Goal: Information Seeking & Learning: Learn about a topic

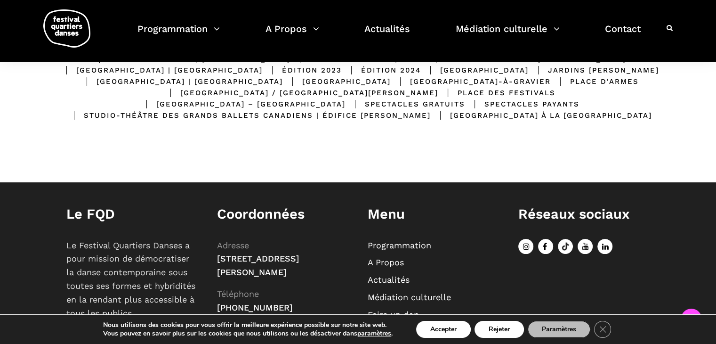
scroll to position [330, 0]
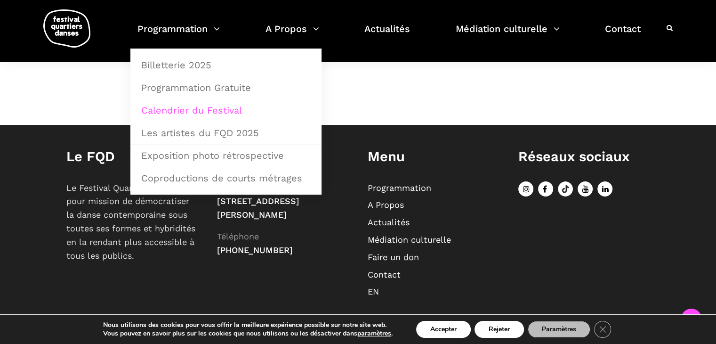
click at [177, 108] on link "Calendrier du Festival" at bounding box center [226, 110] width 181 height 22
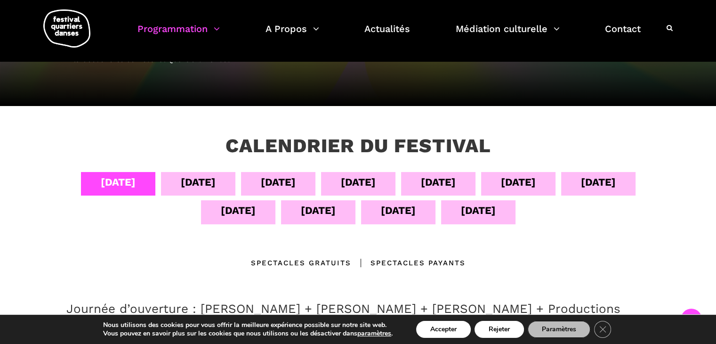
scroll to position [94, 0]
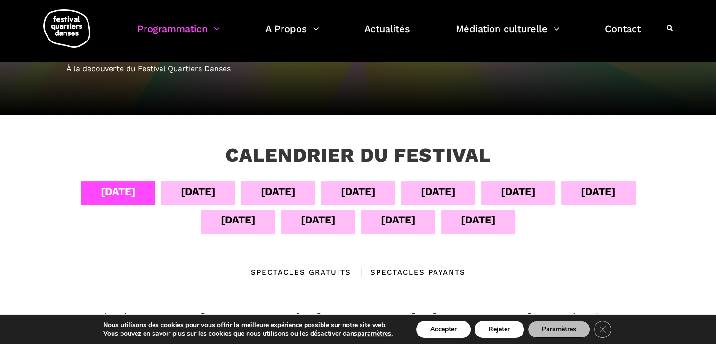
click at [202, 190] on div "05 sept" at bounding box center [198, 191] width 35 height 16
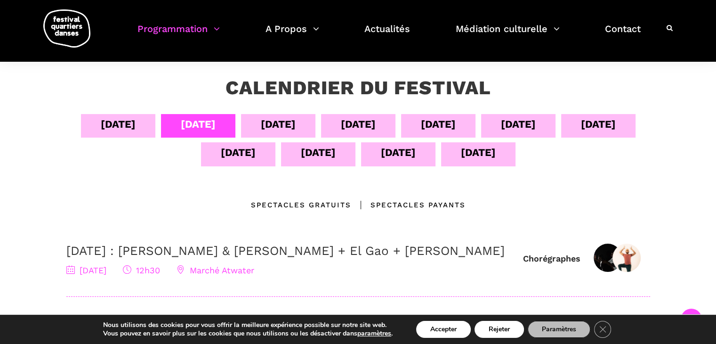
scroll to position [141, 0]
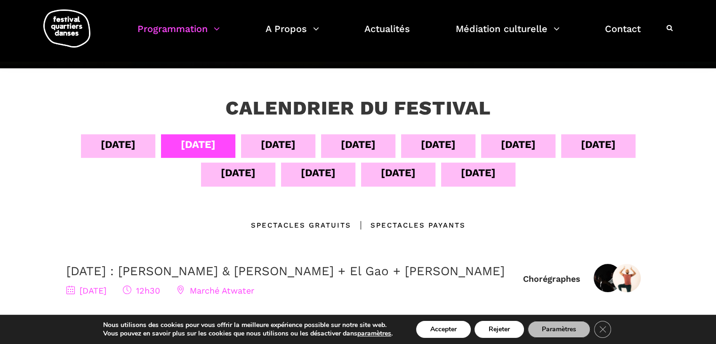
click at [269, 141] on div "06 sept" at bounding box center [278, 144] width 35 height 16
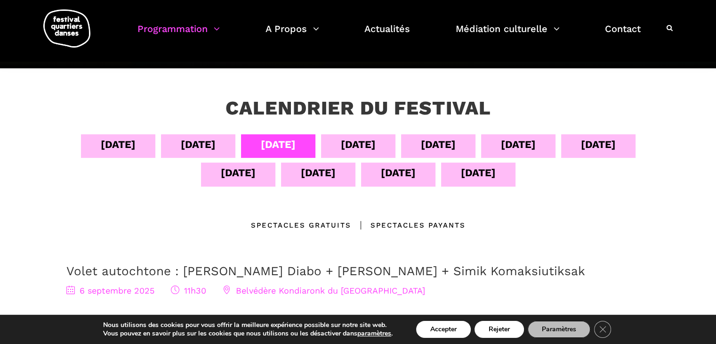
click at [365, 142] on div "07 sept" at bounding box center [358, 144] width 35 height 16
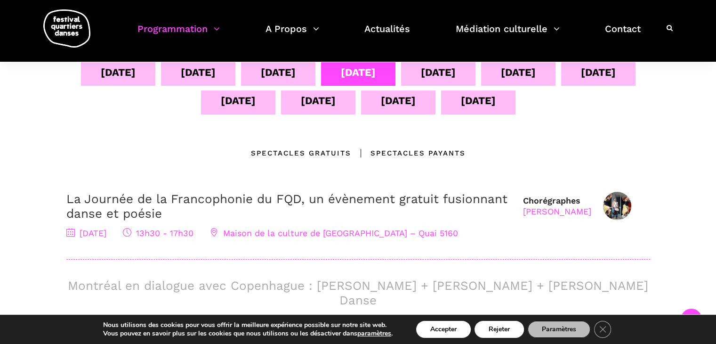
scroll to position [188, 0]
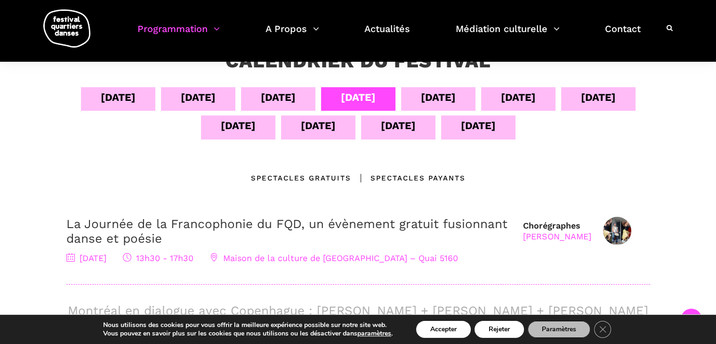
click at [441, 93] on div "08 sept" at bounding box center [438, 97] width 35 height 16
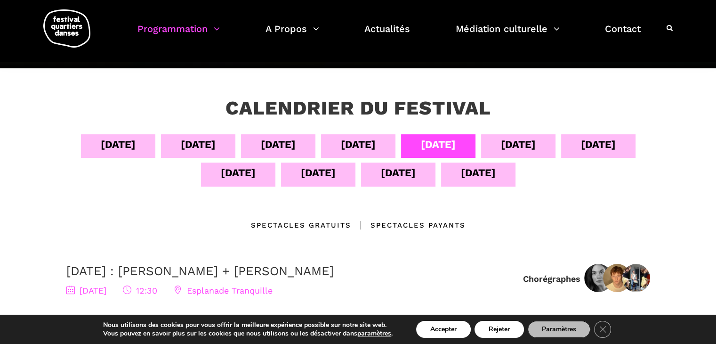
scroll to position [141, 0]
click at [521, 146] on div "09 sept" at bounding box center [518, 144] width 35 height 16
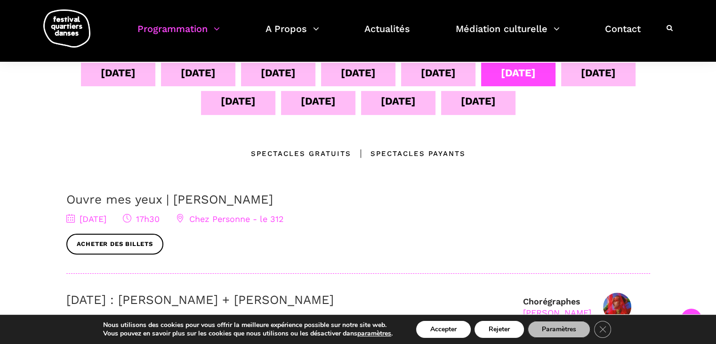
scroll to position [188, 0]
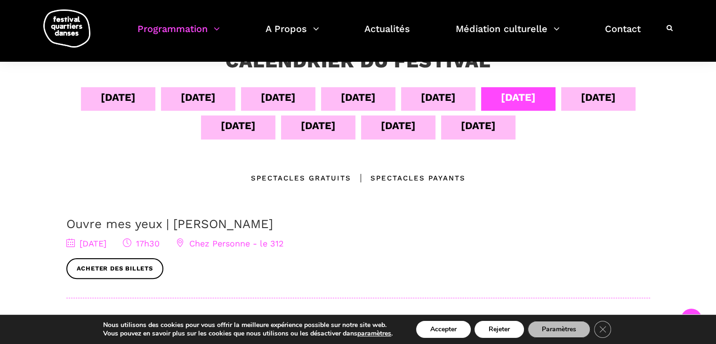
click at [596, 97] on div "10 sept" at bounding box center [598, 97] width 35 height 16
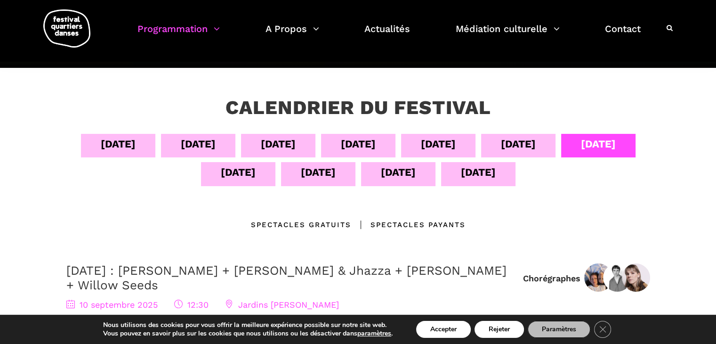
scroll to position [141, 0]
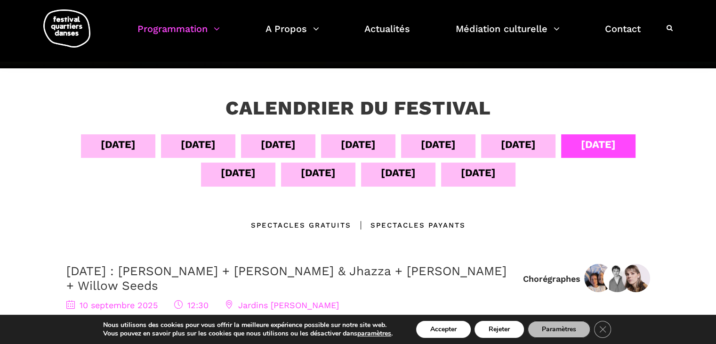
click at [237, 171] on div "11 sept" at bounding box center [238, 172] width 35 height 16
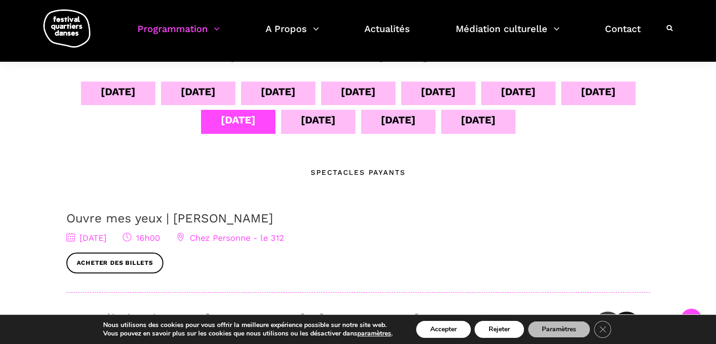
scroll to position [188, 0]
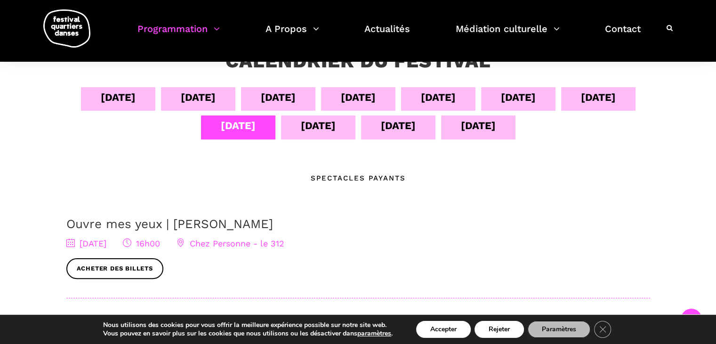
click at [319, 123] on div "12 sept" at bounding box center [318, 125] width 35 height 16
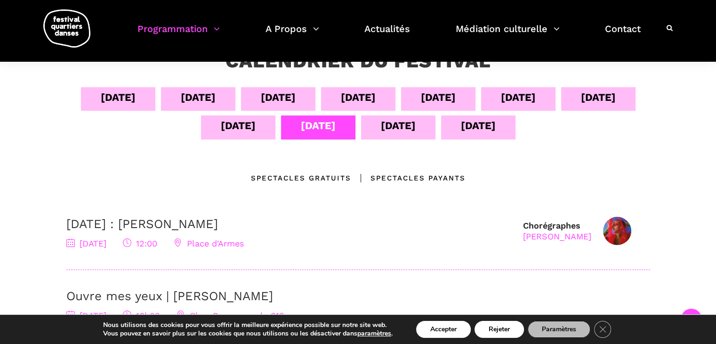
click at [394, 125] on div "13 sept" at bounding box center [398, 125] width 35 height 16
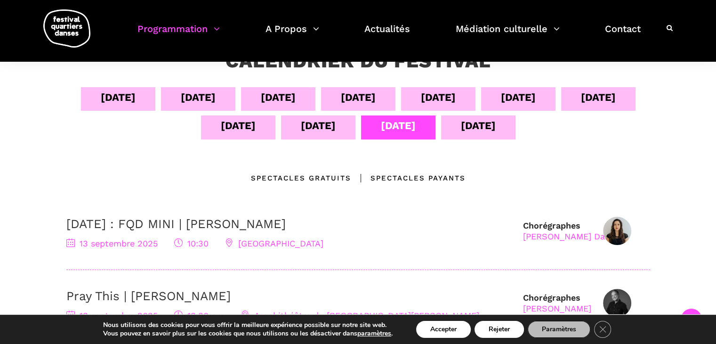
click at [482, 126] on div "14 sept" at bounding box center [478, 125] width 35 height 16
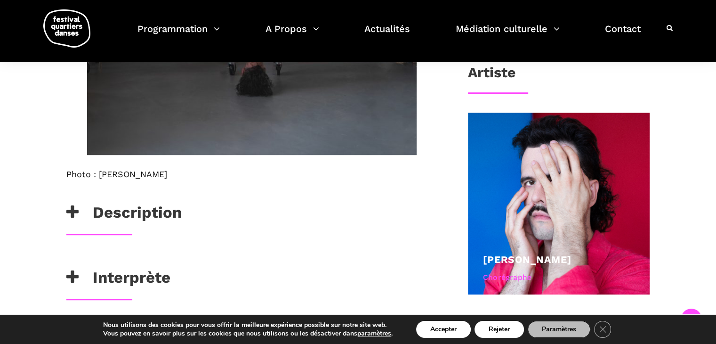
scroll to position [518, 0]
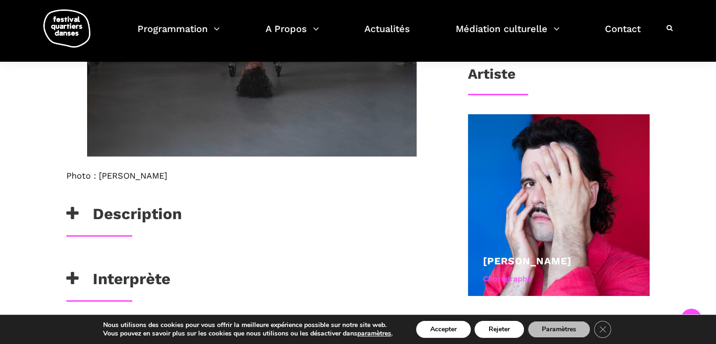
click at [101, 213] on h3 "Description" at bounding box center [123, 216] width 115 height 24
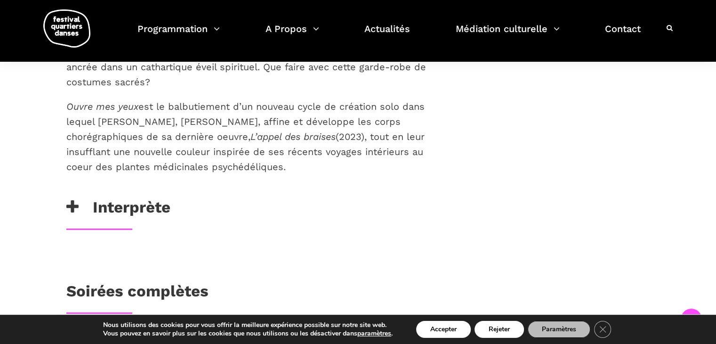
scroll to position [989, 0]
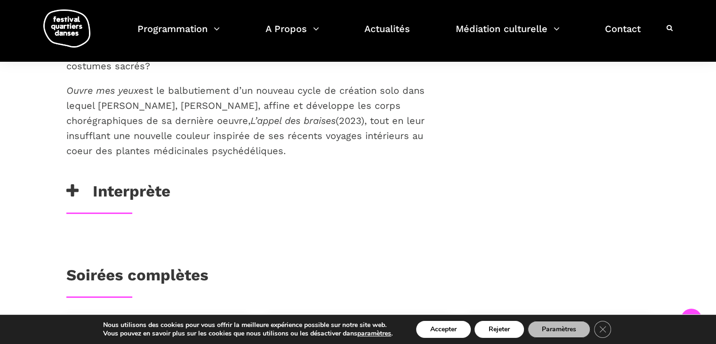
click at [123, 182] on h3 "Interprète" at bounding box center [118, 194] width 104 height 24
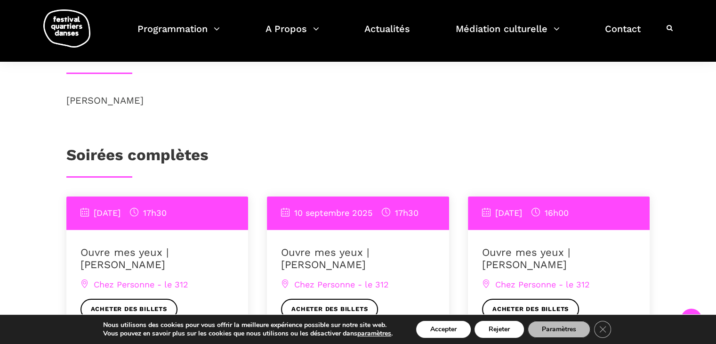
scroll to position [1130, 0]
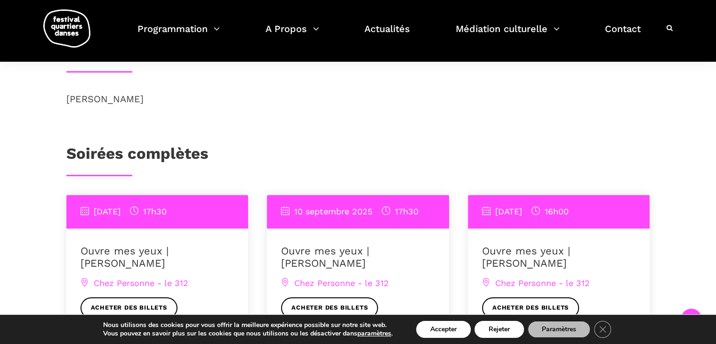
click at [190, 144] on h3 "Soirées complètes" at bounding box center [137, 156] width 142 height 24
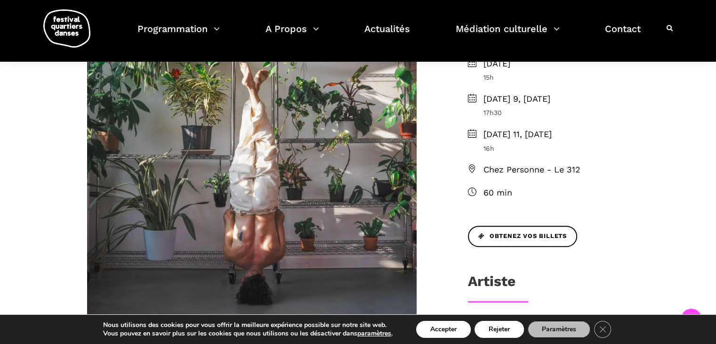
scroll to position [330, 0]
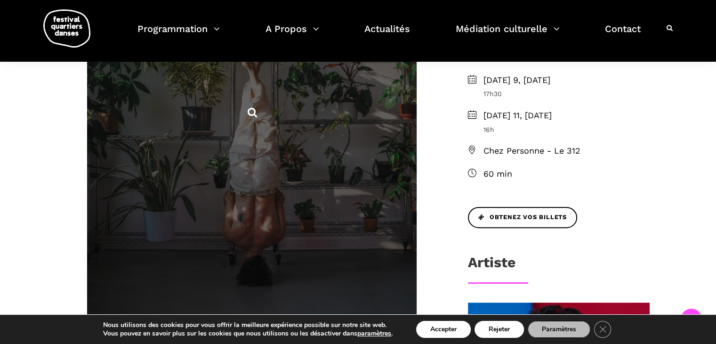
click at [275, 149] on span at bounding box center [252, 112] width 330 height 466
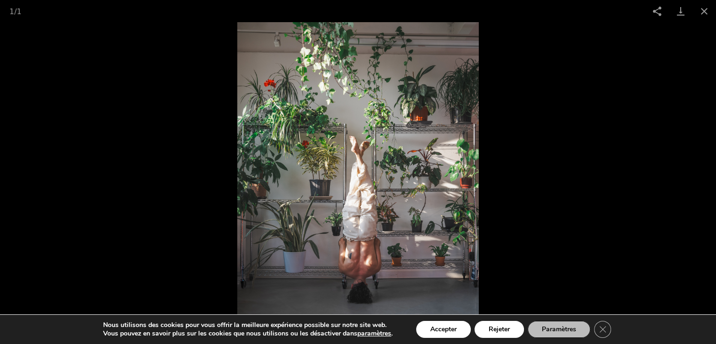
scroll to position [518, 0]
click at [705, 8] on button "Close gallery" at bounding box center [704, 11] width 24 height 22
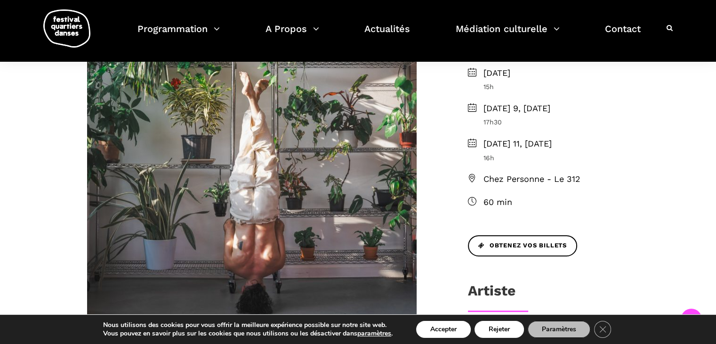
scroll to position [0, 0]
